Goal: Navigation & Orientation: Find specific page/section

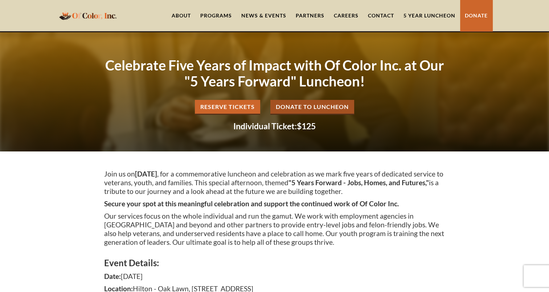
click at [304, 15] on link "Partners" at bounding box center [310, 15] width 38 height 31
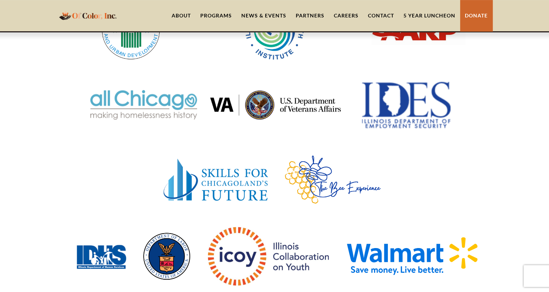
scroll to position [300, 0]
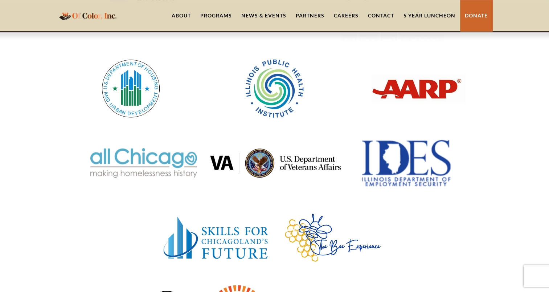
click at [137, 157] on img at bounding box center [143, 162] width 107 height 29
click at [96, 152] on img at bounding box center [143, 162] width 107 height 29
drag, startPoint x: 103, startPoint y: 144, endPoint x: 113, endPoint y: 156, distance: 15.5
drag, startPoint x: 113, startPoint y: 156, endPoint x: 111, endPoint y: 151, distance: 5.1
click at [111, 151] on img at bounding box center [143, 162] width 107 height 29
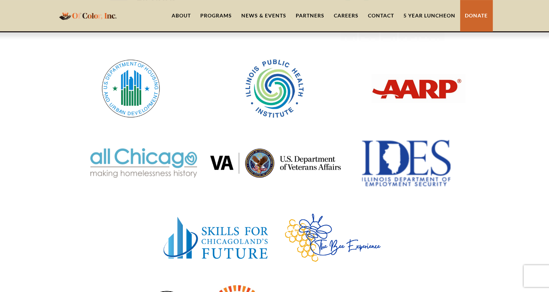
click at [96, 150] on img at bounding box center [143, 162] width 107 height 29
drag, startPoint x: 92, startPoint y: 147, endPoint x: 163, endPoint y: 159, distance: 72.2
click at [163, 159] on div at bounding box center [275, 163] width 436 height 54
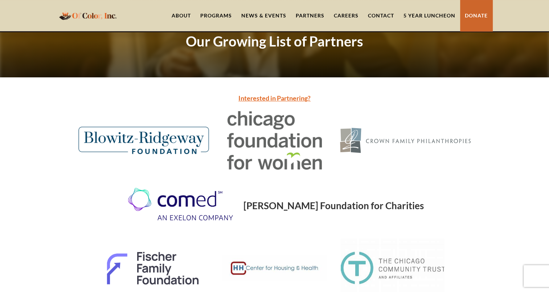
scroll to position [33, 0]
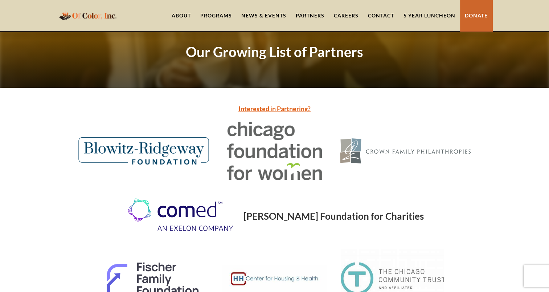
click at [263, 145] on img at bounding box center [274, 151] width 105 height 58
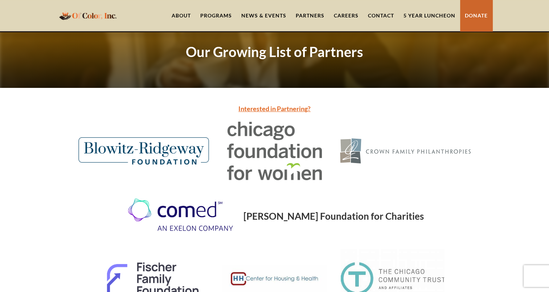
click at [263, 145] on img at bounding box center [274, 151] width 105 height 58
click at [236, 126] on img at bounding box center [274, 151] width 105 height 58
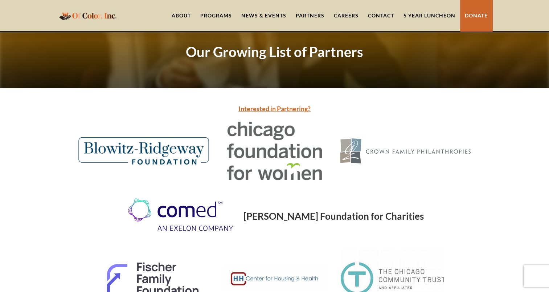
click at [236, 126] on img at bounding box center [274, 151] width 105 height 58
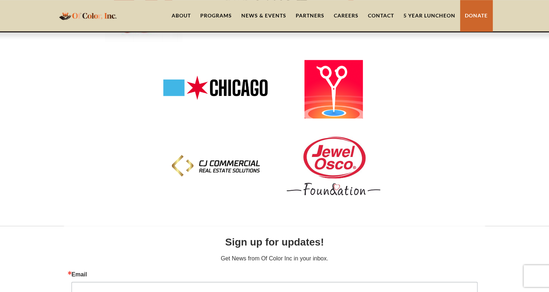
scroll to position [751, 0]
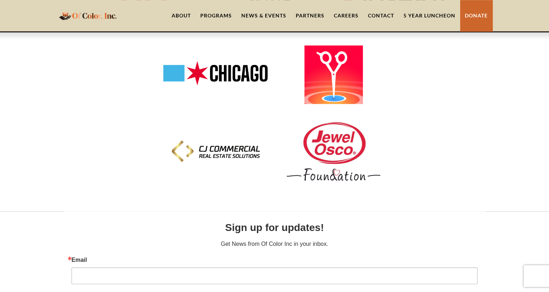
click at [210, 151] on img at bounding box center [215, 151] width 105 height 23
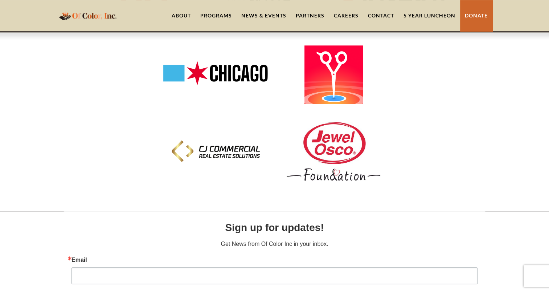
click at [210, 151] on img at bounding box center [215, 151] width 105 height 23
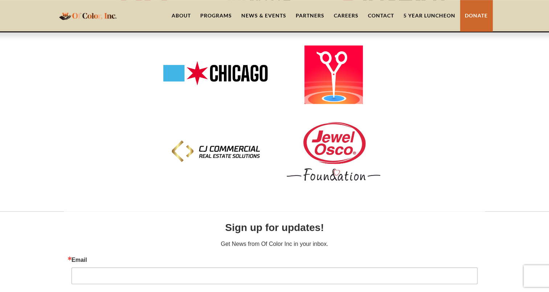
click at [210, 151] on img at bounding box center [215, 151] width 105 height 23
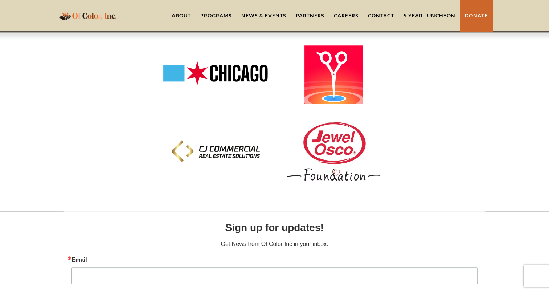
click at [210, 151] on img at bounding box center [215, 151] width 105 height 23
